Goal: Transaction & Acquisition: Subscribe to service/newsletter

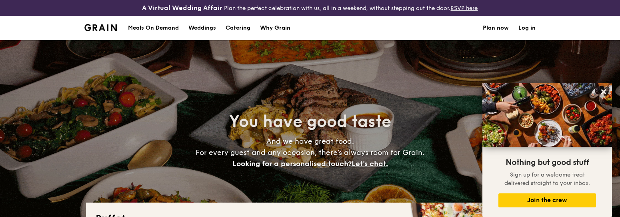
select select
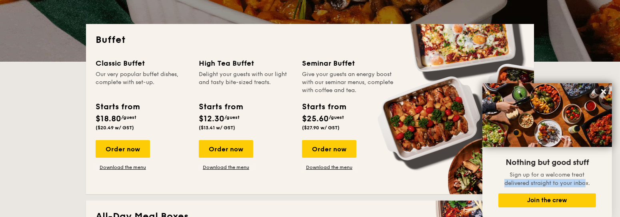
drag, startPoint x: 503, startPoint y: 181, endPoint x: 586, endPoint y: 186, distance: 83.8
click at [586, 186] on p "Sign up for a welcome treat delivered straight to your inbox." at bounding box center [548, 178] width 94 height 17
click at [533, 184] on span "Sign up for a welcome treat delivered straight to your inbox." at bounding box center [548, 178] width 86 height 15
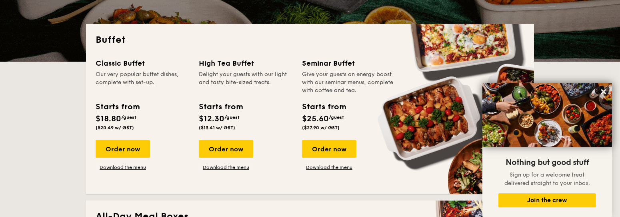
click at [543, 185] on span "Sign up for a welcome treat delivered straight to your inbox." at bounding box center [548, 178] width 86 height 15
drag, startPoint x: 551, startPoint y: 185, endPoint x: 507, endPoint y: 183, distance: 44.0
click at [507, 183] on span "Sign up for a welcome treat delivered straight to your inbox." at bounding box center [548, 178] width 86 height 15
drag, startPoint x: 507, startPoint y: 183, endPoint x: 545, endPoint y: 184, distance: 38.0
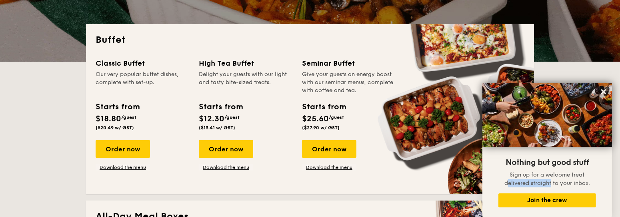
click at [545, 184] on span "Sign up for a welcome treat delivered straight to your inbox." at bounding box center [548, 178] width 86 height 15
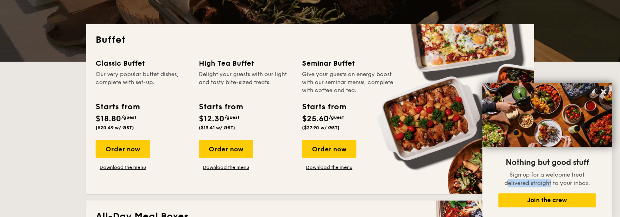
click at [551, 184] on span "Sign up for a welcome treat delivered straight to your inbox." at bounding box center [548, 178] width 86 height 15
drag, startPoint x: 553, startPoint y: 184, endPoint x: 546, endPoint y: 176, distance: 10.2
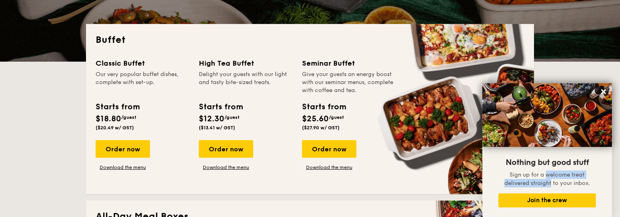
click at [546, 176] on span "Sign up for a welcome treat delivered straight to your inbox." at bounding box center [548, 178] width 86 height 15
click at [552, 185] on span "Sign up for a welcome treat delivered straight to your inbox." at bounding box center [548, 178] width 86 height 15
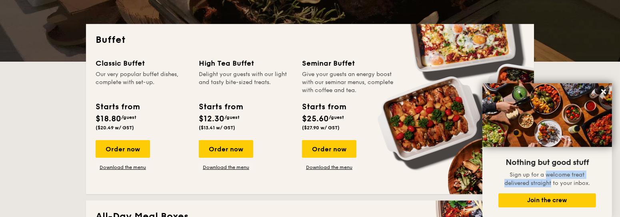
drag, startPoint x: 552, startPoint y: 185, endPoint x: 547, endPoint y: 176, distance: 10.8
click at [547, 176] on span "Sign up for a welcome treat delivered straight to your inbox." at bounding box center [548, 178] width 86 height 15
click at [545, 162] on span "Nothing but good stuff" at bounding box center [547, 163] width 83 height 10
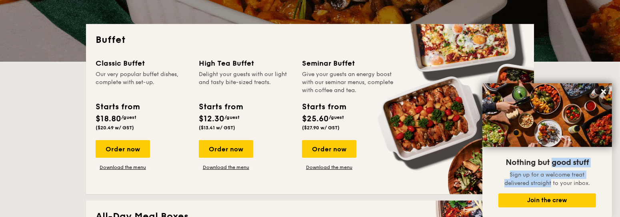
drag, startPoint x: 551, startPoint y: 162, endPoint x: 551, endPoint y: 182, distance: 20.0
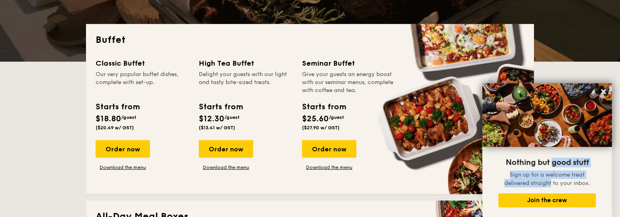
click at [551, 182] on div "Nothing but good stuff Sign up for a welcome treat delivered straight to your i…" at bounding box center [548, 183] width 98 height 54
click at [553, 184] on span "Sign up for a welcome treat delivered straight to your inbox." at bounding box center [548, 178] width 86 height 15
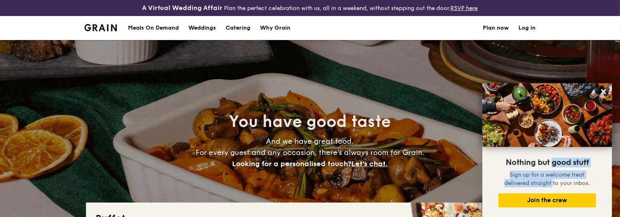
drag, startPoint x: 551, startPoint y: 163, endPoint x: 553, endPoint y: 182, distance: 18.9
click at [553, 182] on div "Nothing but good stuff Sign up for a welcome treat delivered straight to your i…" at bounding box center [548, 183] width 98 height 54
click at [553, 182] on span "Sign up for a welcome treat delivered straight to your inbox." at bounding box center [548, 178] width 86 height 15
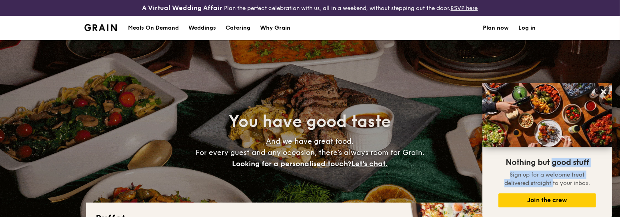
click at [553, 184] on span "Sign up for a welcome treat delivered straight to your inbox." at bounding box center [548, 178] width 86 height 15
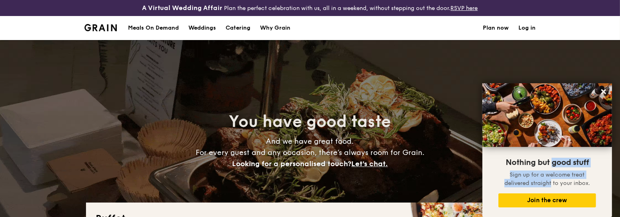
drag, startPoint x: 551, startPoint y: 183, endPoint x: 551, endPoint y: 166, distance: 16.8
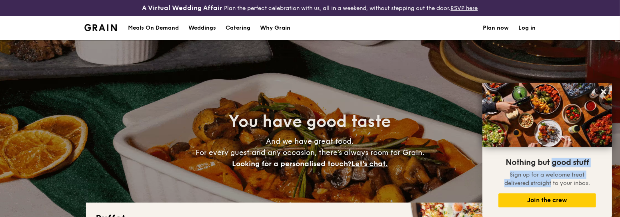
click at [551, 166] on div "Nothing but good stuff Sign up for a welcome treat delivered straight to your i…" at bounding box center [548, 183] width 98 height 54
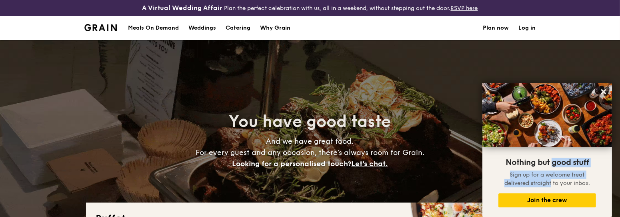
click at [551, 166] on span "Nothing but good stuff" at bounding box center [547, 163] width 83 height 10
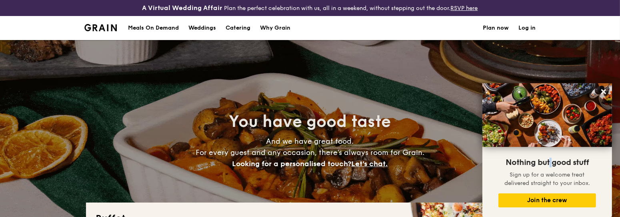
click at [550, 164] on span "Nothing but good stuff" at bounding box center [547, 163] width 83 height 10
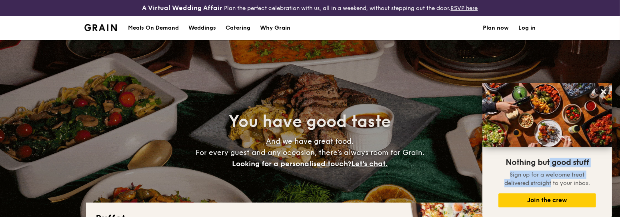
drag, startPoint x: 549, startPoint y: 164, endPoint x: 553, endPoint y: 184, distance: 21.1
click at [553, 184] on div "Nothing but good stuff Sign up for a welcome treat delivered straight to your i…" at bounding box center [548, 183] width 98 height 54
click at [511, 171] on p "Sign up for a welcome treat delivered straight to your inbox." at bounding box center [548, 178] width 94 height 17
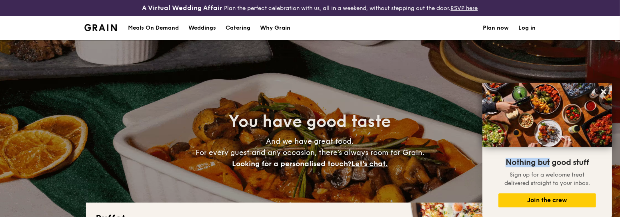
drag, startPoint x: 506, startPoint y: 164, endPoint x: 550, endPoint y: 166, distance: 44.0
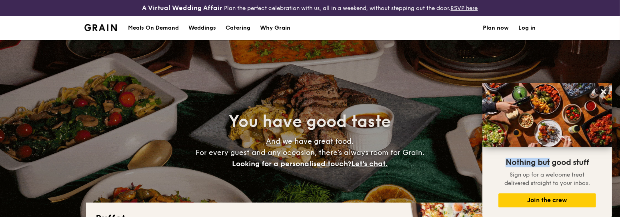
click at [550, 166] on span "Nothing but good stuff" at bounding box center [547, 163] width 83 height 10
click at [551, 166] on span "Nothing but good stuff" at bounding box center [547, 163] width 83 height 10
